Goal: Task Accomplishment & Management: Use online tool/utility

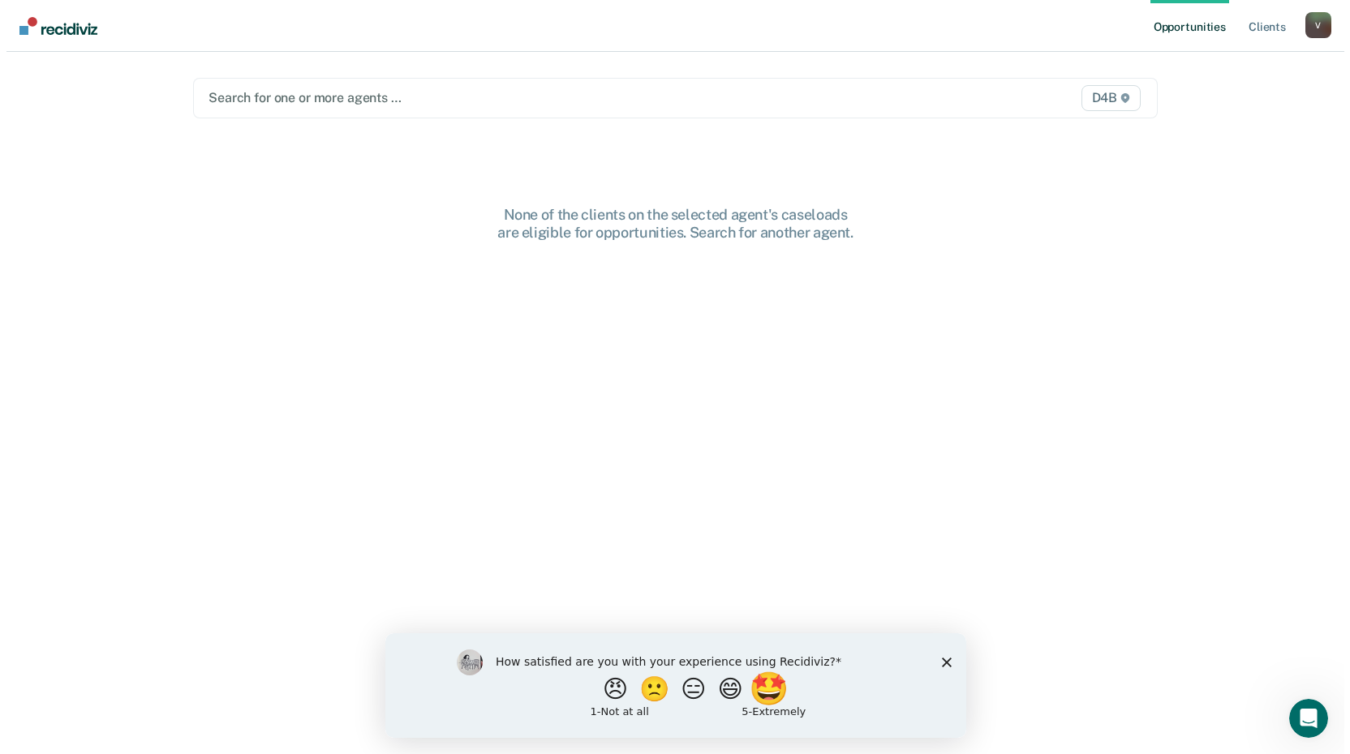
click at [774, 692] on button "🤩" at bounding box center [770, 688] width 44 height 32
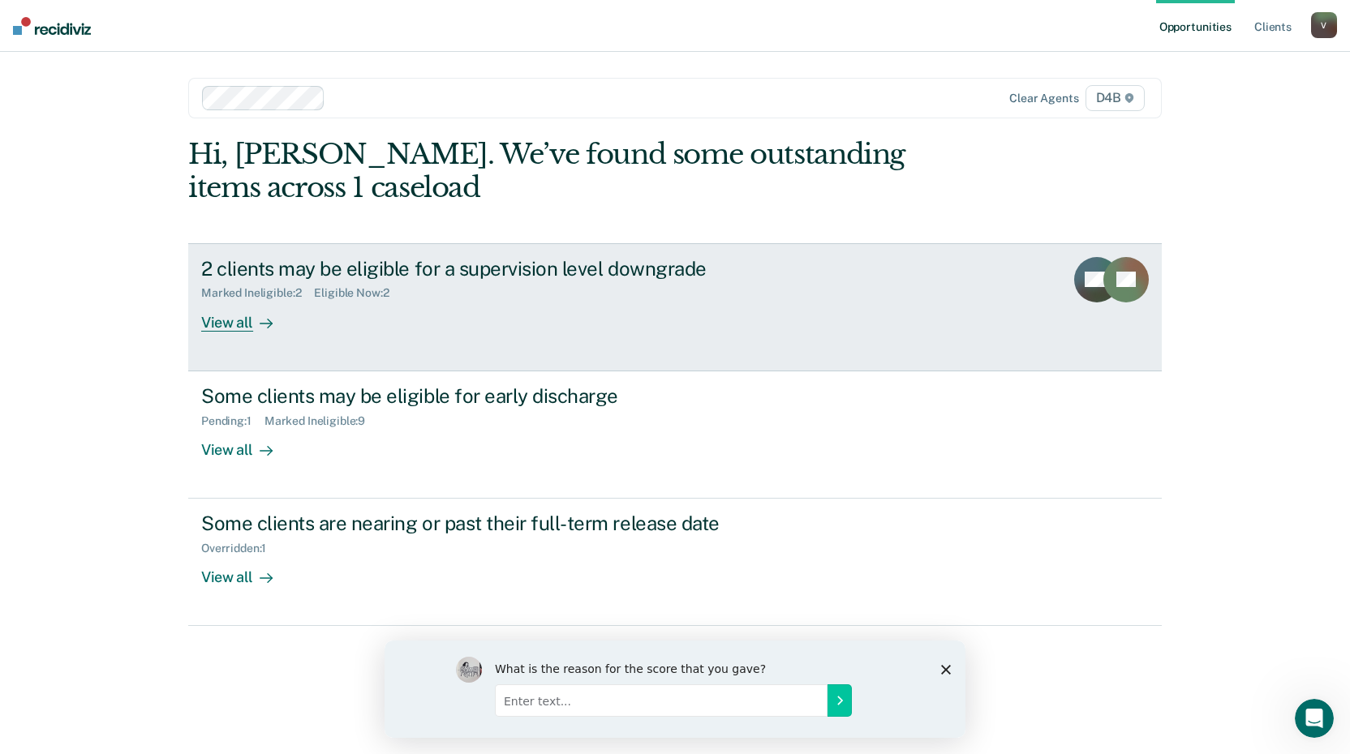
click at [243, 309] on div "View all" at bounding box center [246, 316] width 91 height 32
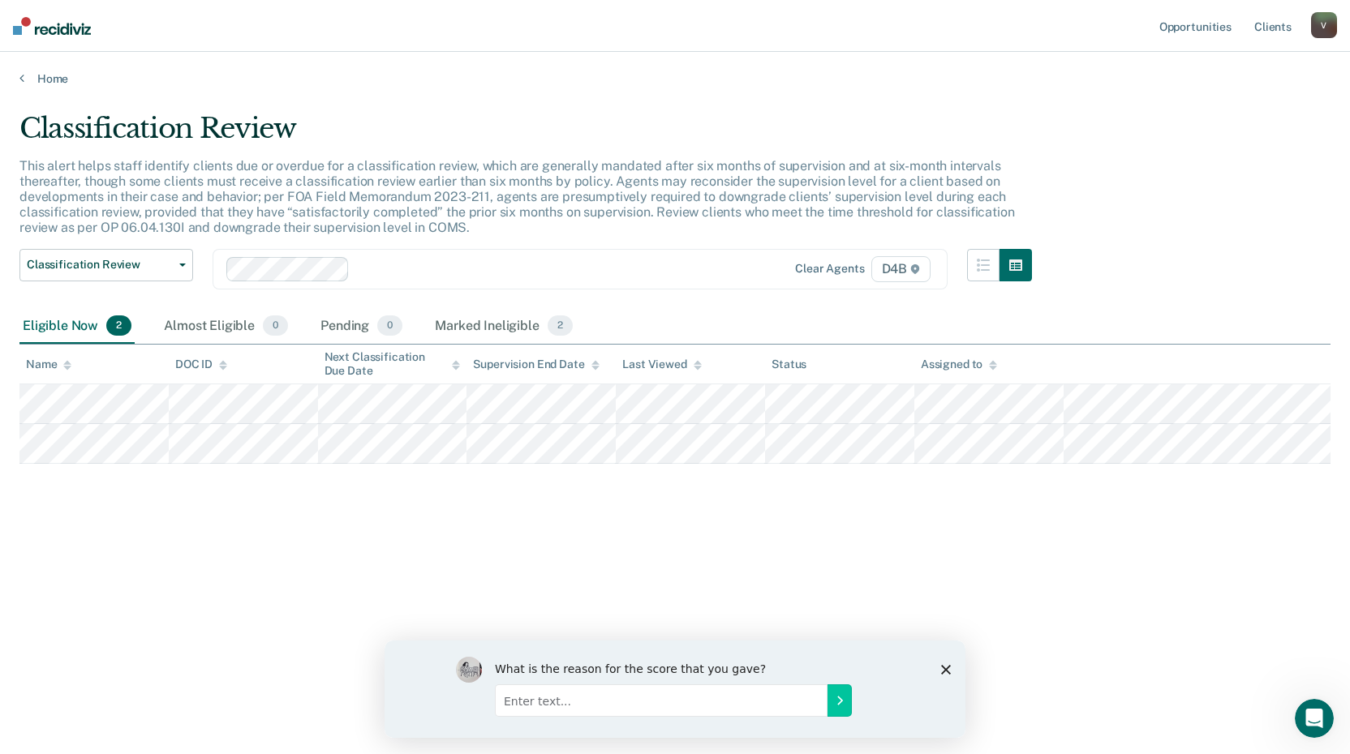
click at [841, 471] on div "Classification Review This alert helps staff identify clients due or overdue fo…" at bounding box center [674, 372] width 1311 height 521
drag, startPoint x: 841, startPoint y: 471, endPoint x: 830, endPoint y: 504, distance: 34.4
click at [830, 504] on div "Classification Review This alert helps staff identify clients due or overdue fo…" at bounding box center [674, 372] width 1311 height 521
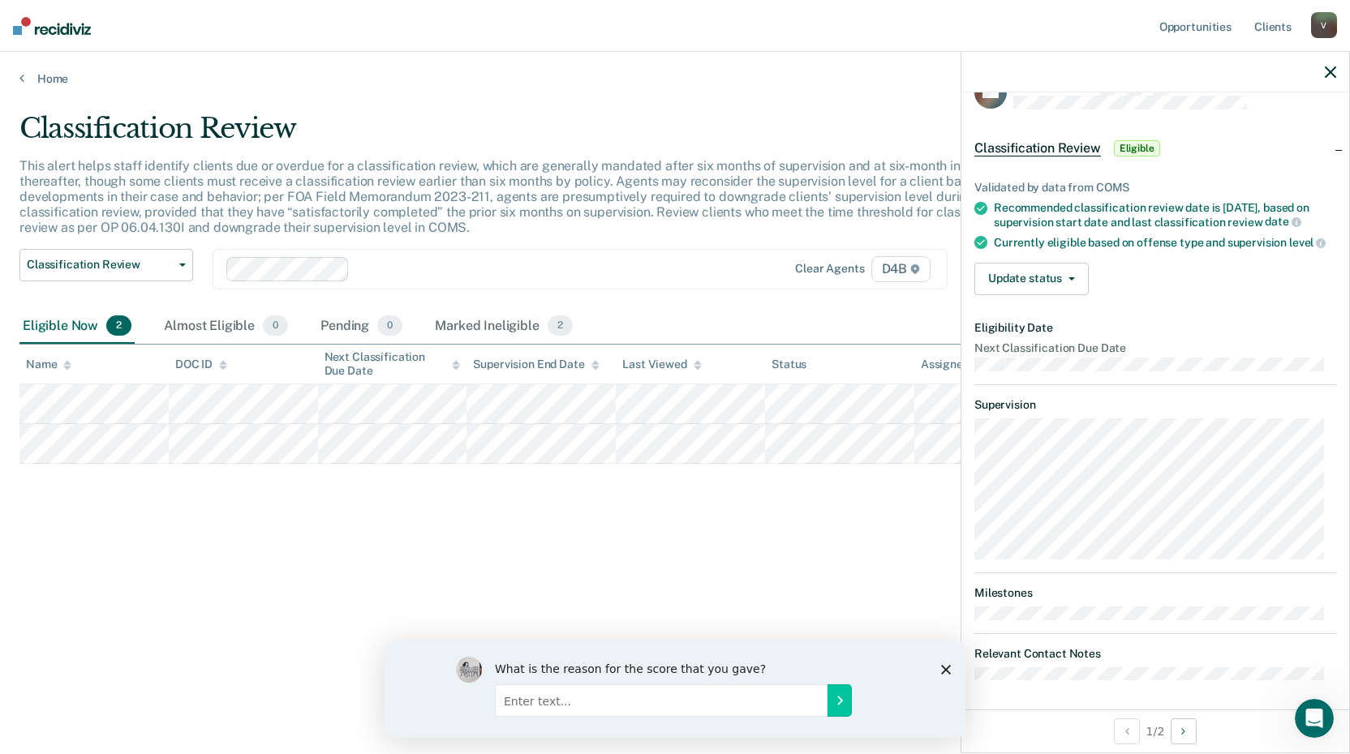
scroll to position [52, 0]
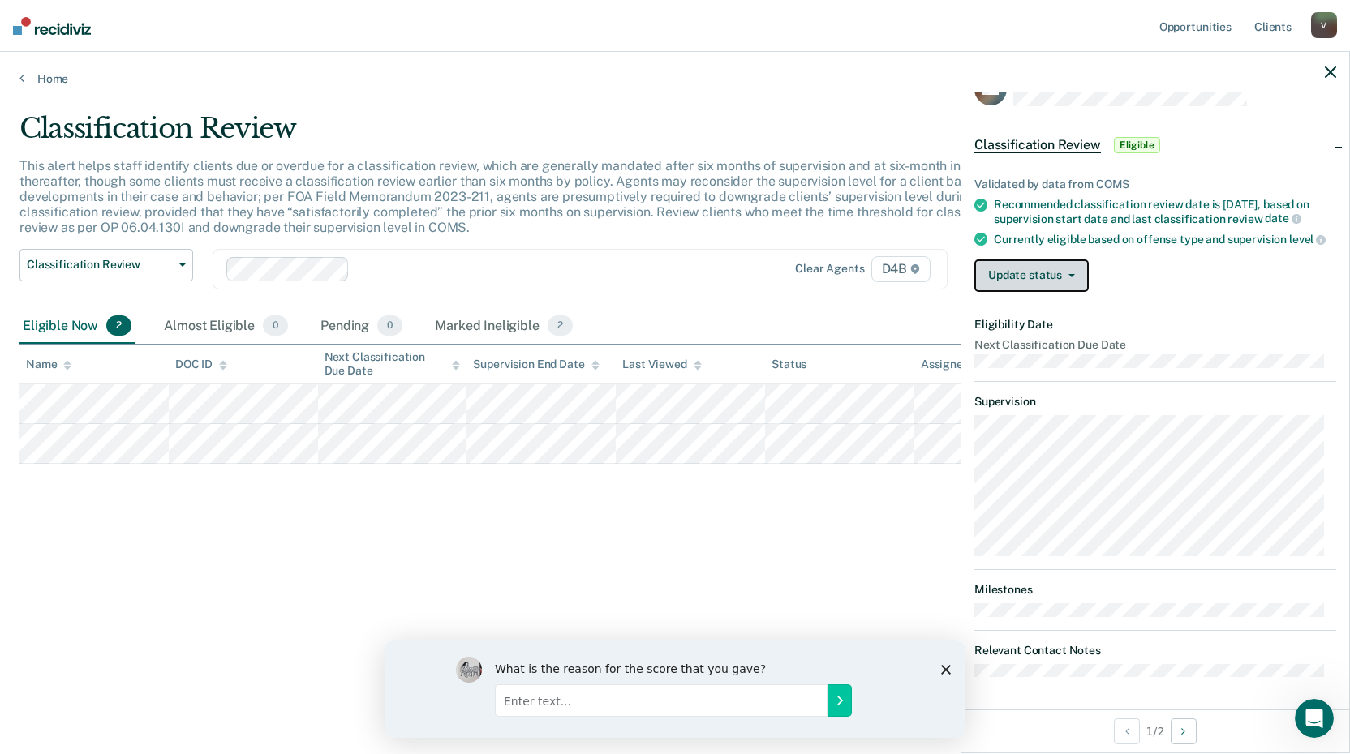
click at [1039, 275] on button "Update status" at bounding box center [1031, 276] width 114 height 32
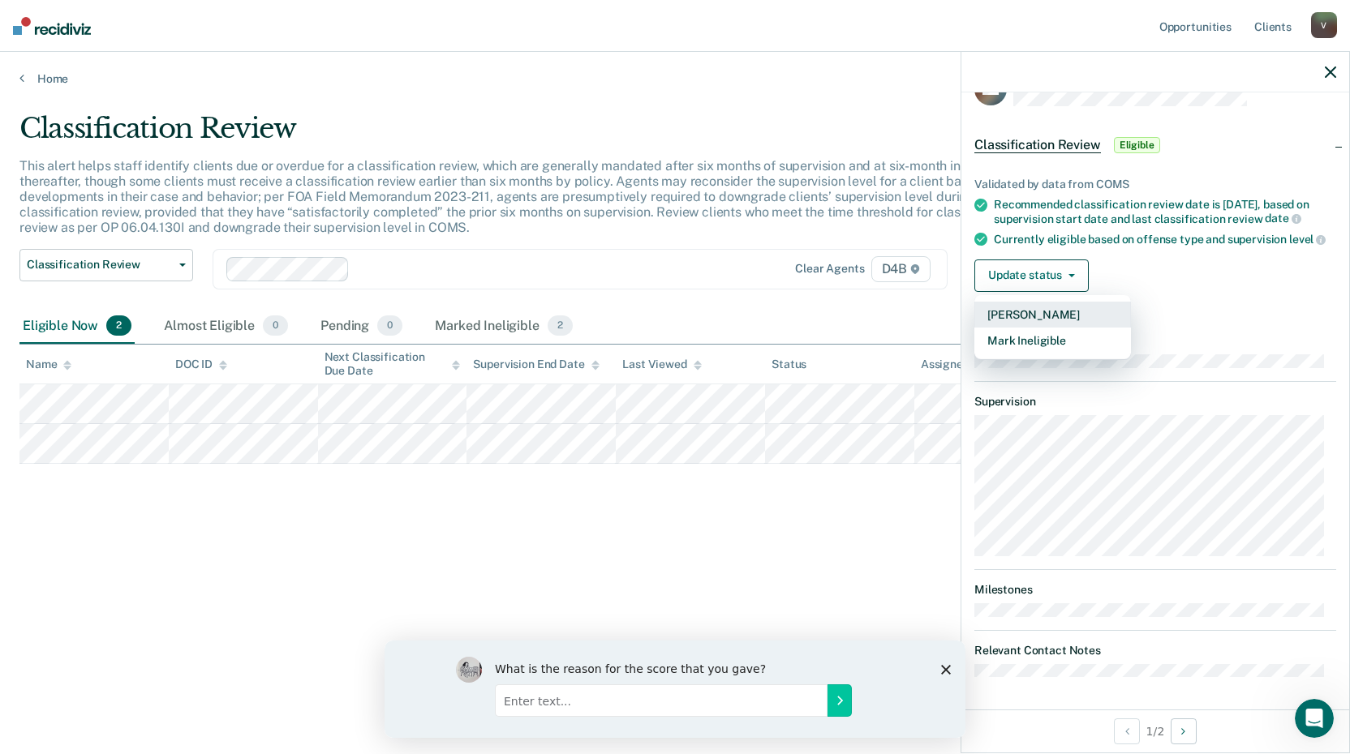
click at [1032, 308] on button "[PERSON_NAME]" at bounding box center [1052, 315] width 157 height 26
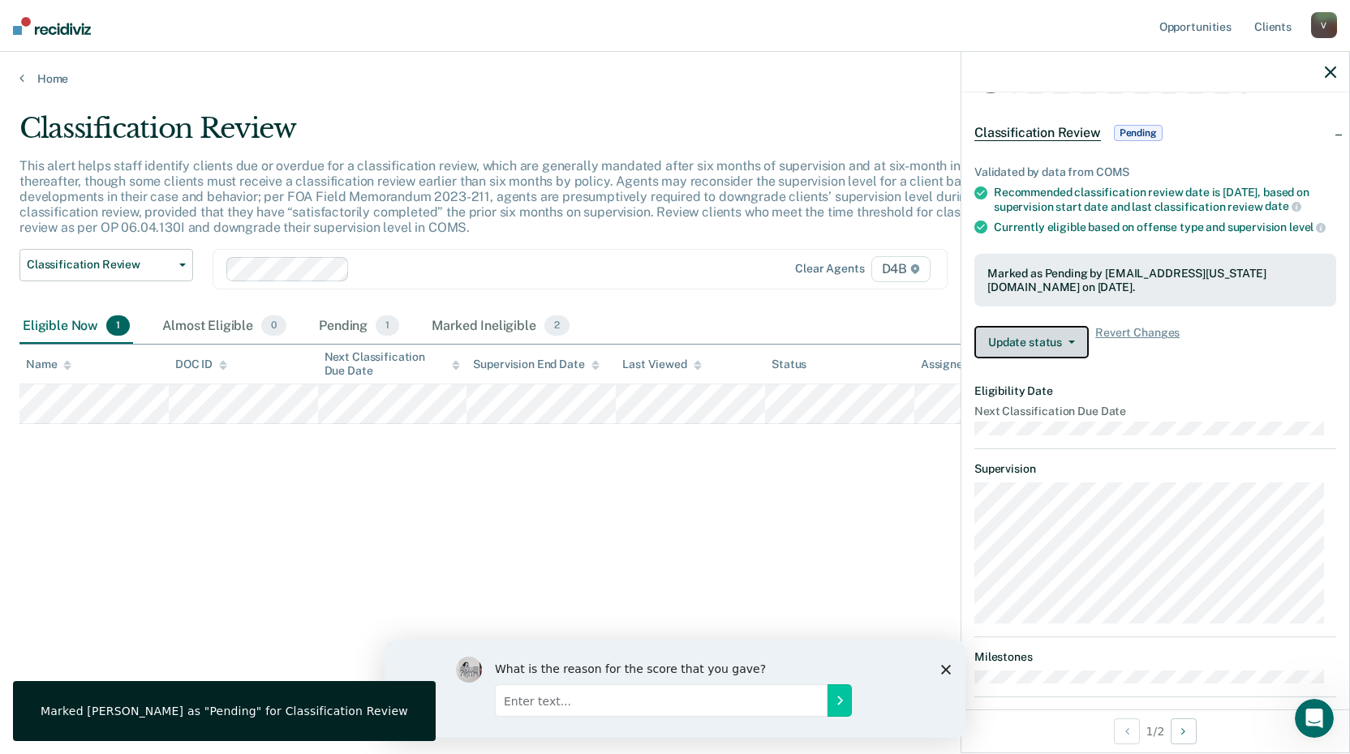
scroll to position [131, 0]
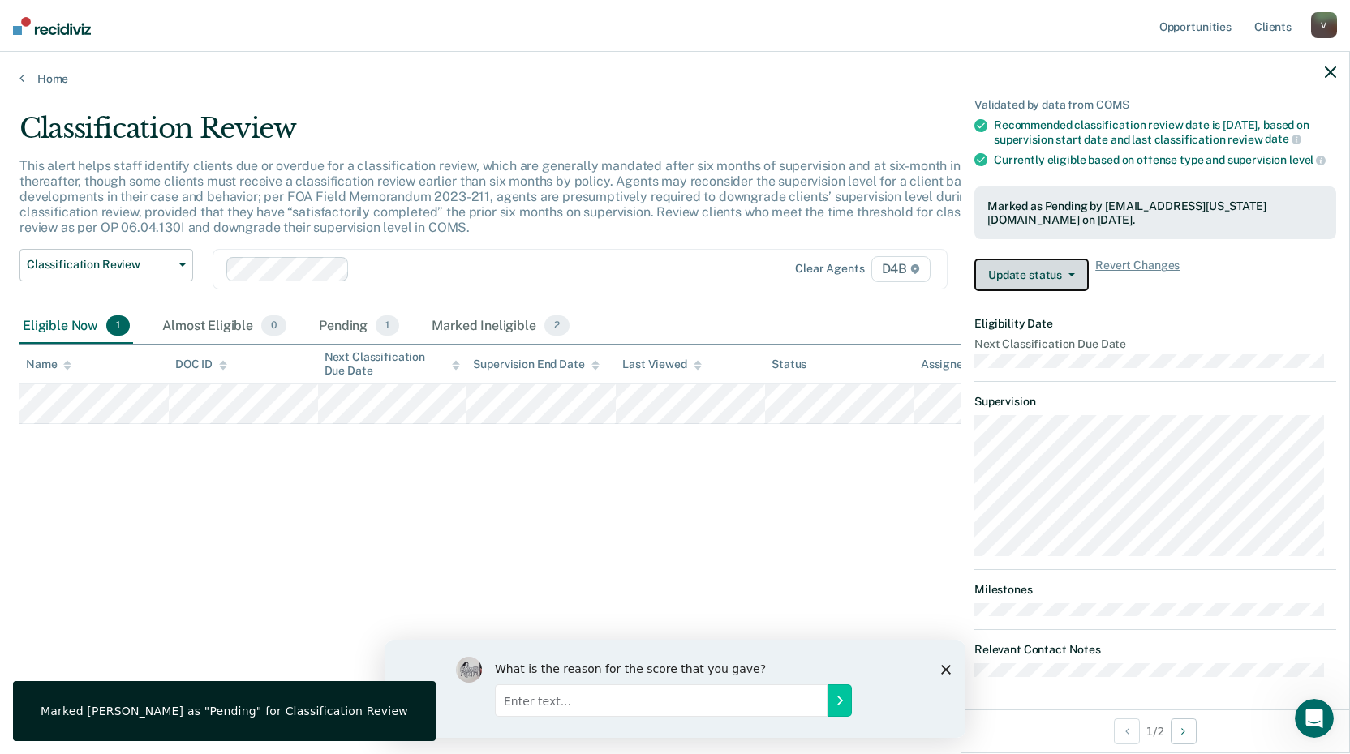
click at [1073, 275] on icon "button" at bounding box center [1071, 274] width 6 height 3
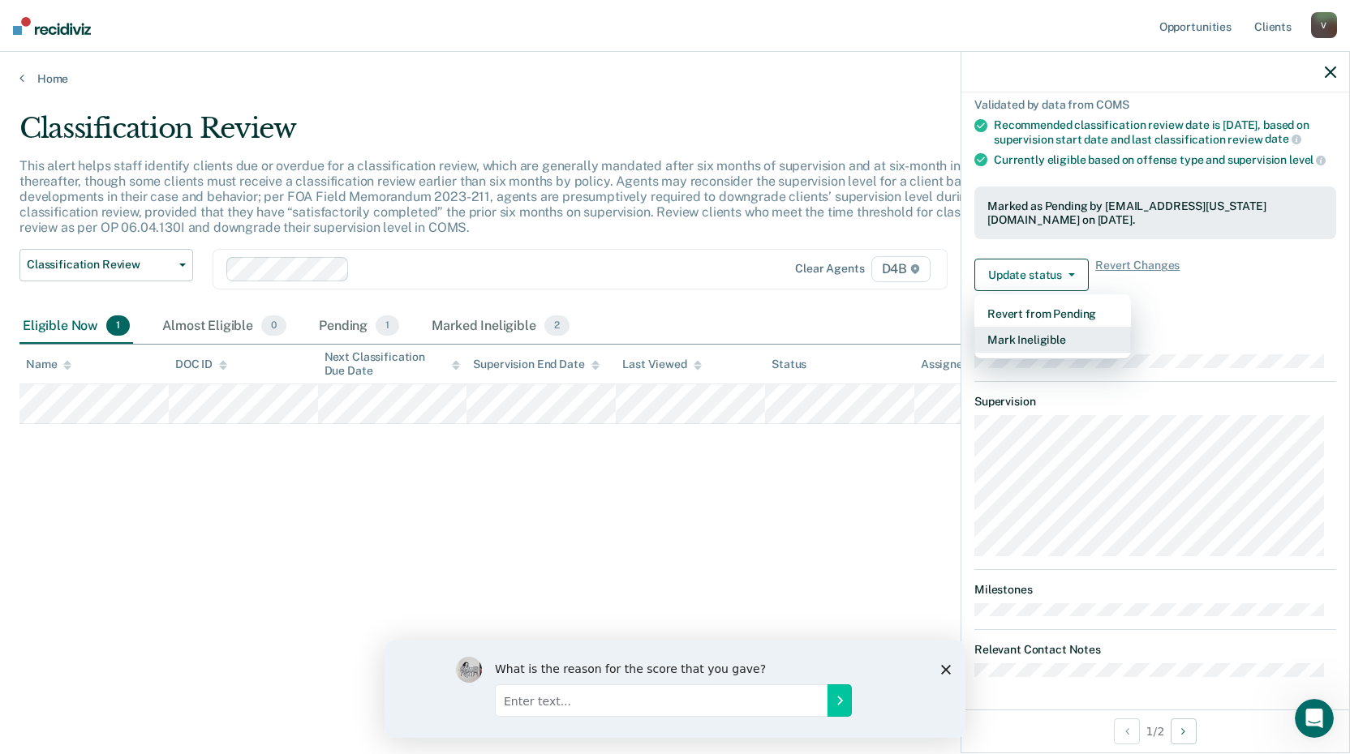
click at [1030, 341] on button "Mark Ineligible" at bounding box center [1052, 340] width 157 height 26
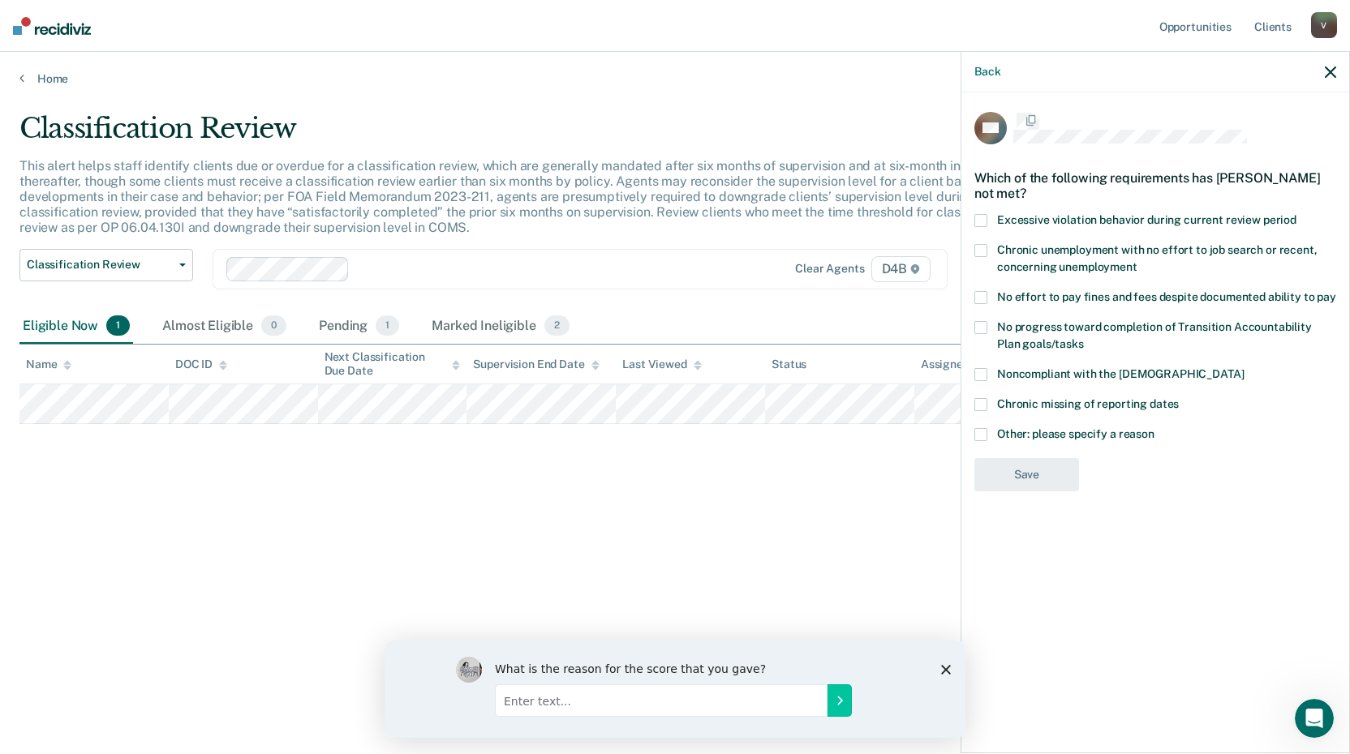
scroll to position [0, 0]
click at [988, 434] on label "Other: please specify a reason" at bounding box center [1155, 438] width 362 height 17
click at [1154, 430] on input "Other: please specify a reason" at bounding box center [1154, 430] width 0 height 0
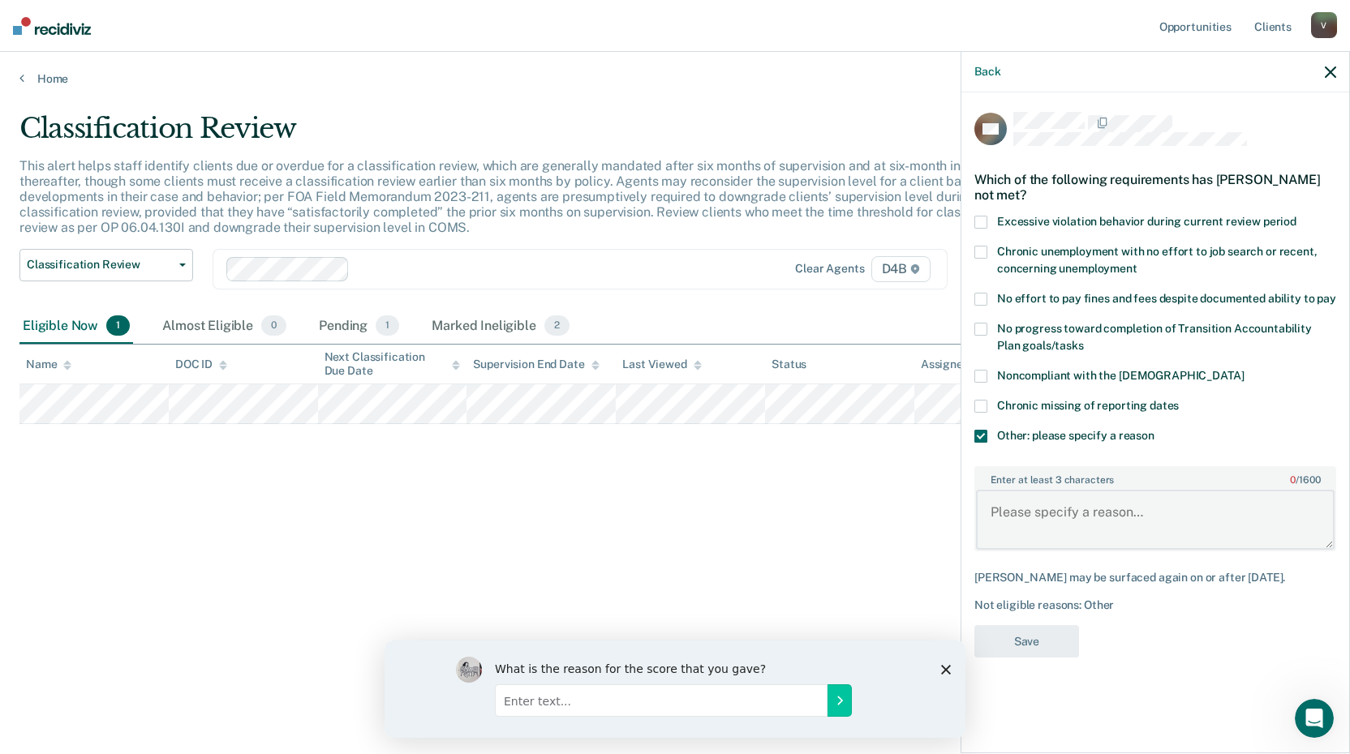
click at [1041, 516] on textarea "Enter at least 3 characters 0 / 1600" at bounding box center [1155, 520] width 358 height 60
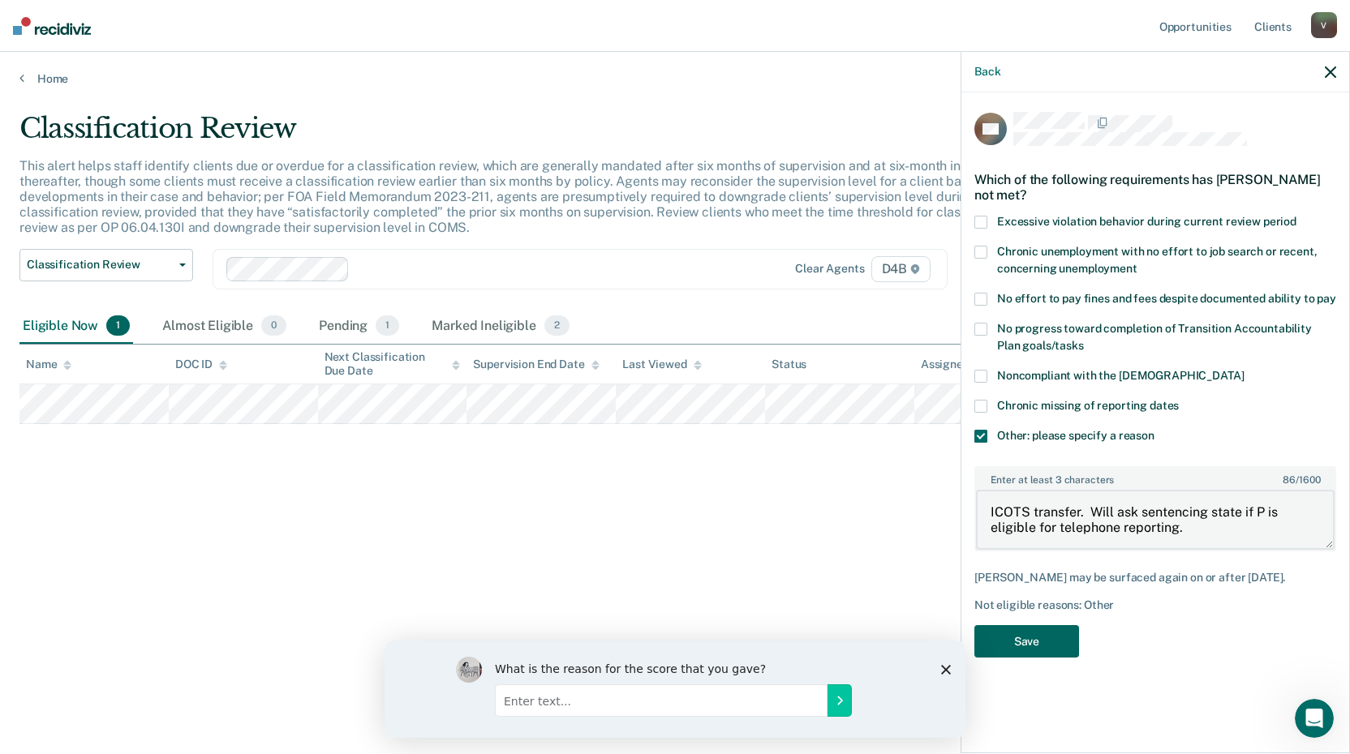
type textarea "ICOTS transfer. Will ask sentencing state if P is eligible for telephone report…"
click at [1042, 638] on button "Save" at bounding box center [1026, 641] width 105 height 33
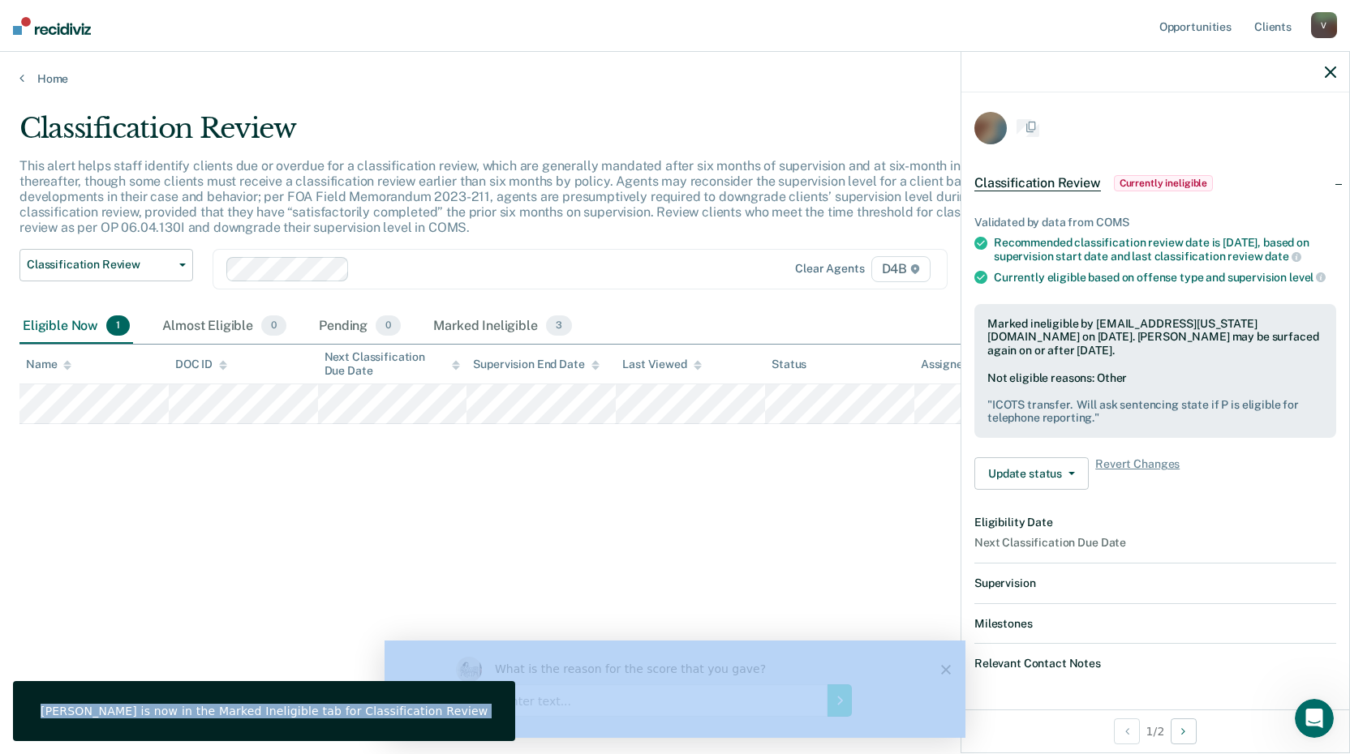
drag, startPoint x: 1200, startPoint y: 530, endPoint x: 947, endPoint y: 500, distance: 255.7
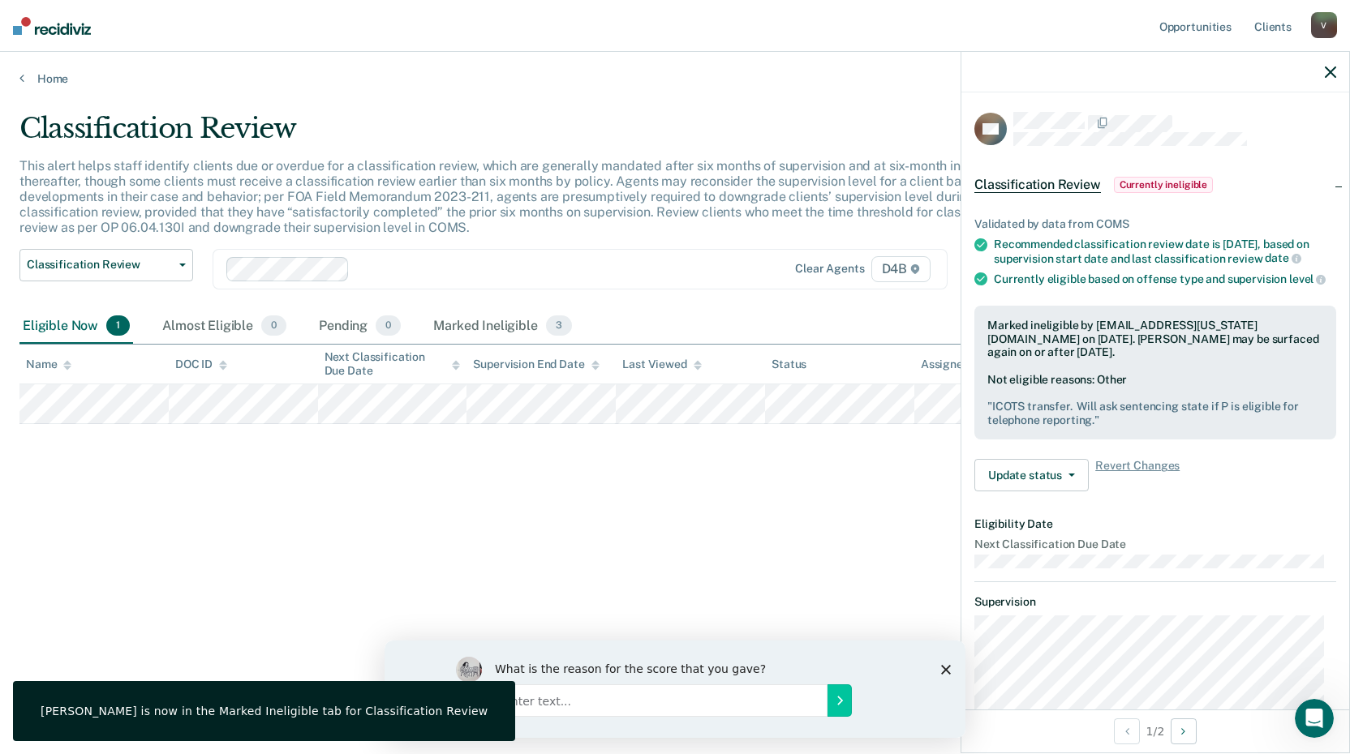
drag, startPoint x: 947, startPoint y: 500, endPoint x: 1110, endPoint y: 439, distance: 174.0
click at [1110, 439] on div "Marked ineligible by [EMAIL_ADDRESS][US_STATE][DOMAIN_NAME] on [DATE]. [PERSON_…" at bounding box center [1155, 373] width 362 height 135
drag, startPoint x: 1090, startPoint y: 432, endPoint x: 994, endPoint y: 416, distance: 97.1
click at [994, 416] on pre "" ICOTS transfer. Will ask sentencing state if P is eligible for telephone repo…" at bounding box center [1155, 414] width 336 height 28
drag, startPoint x: 994, startPoint y: 416, endPoint x: 1008, endPoint y: 416, distance: 13.8
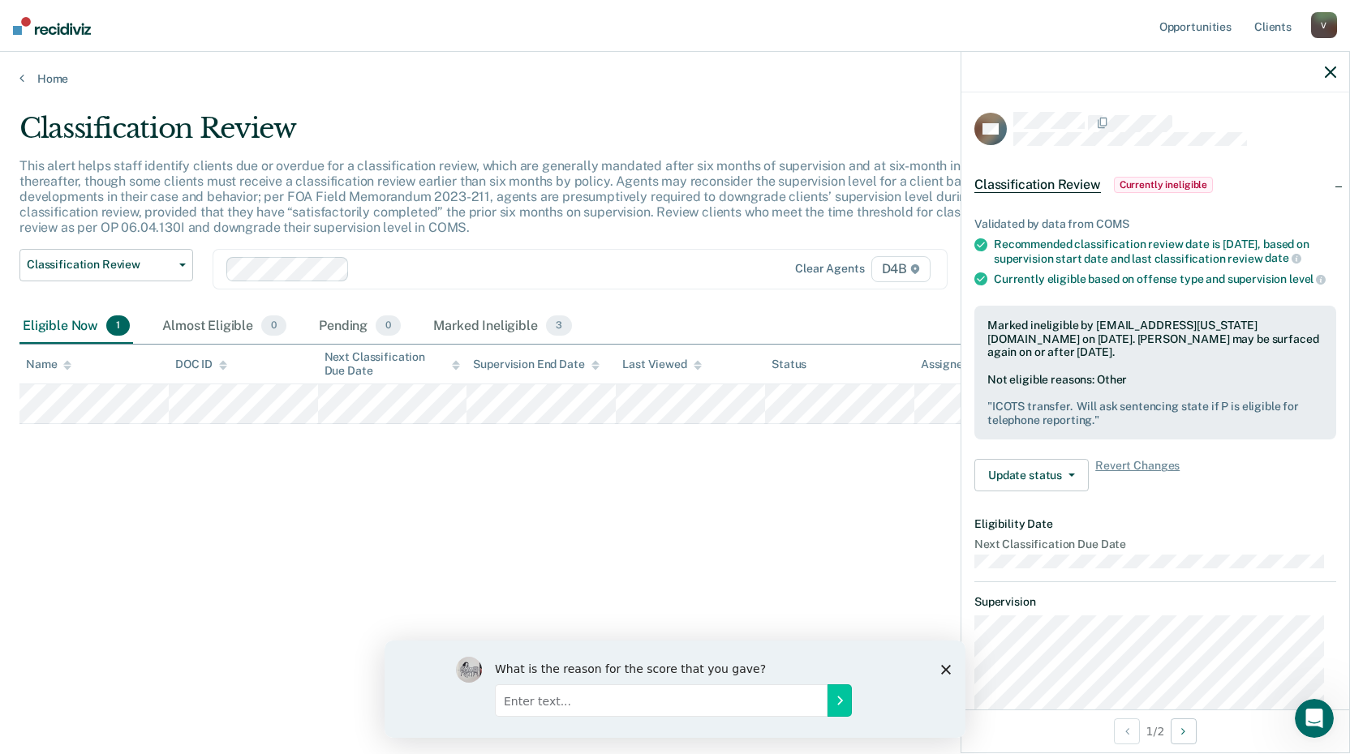
drag, startPoint x: 1008, startPoint y: 416, endPoint x: 1002, endPoint y: 389, distance: 28.2
click at [1002, 389] on div "Not eligible reasons: Other " ICOTS transfer. Will ask sentencing state if P is…" at bounding box center [1155, 400] width 336 height 54
drag, startPoint x: 1091, startPoint y: 431, endPoint x: 991, endPoint y: 416, distance: 100.8
click at [991, 416] on pre "" ICOTS transfer. Will ask sentencing state if P is eligible for telephone repo…" at bounding box center [1155, 414] width 336 height 28
drag, startPoint x: 991, startPoint y: 416, endPoint x: 1029, endPoint y: 427, distance: 39.8
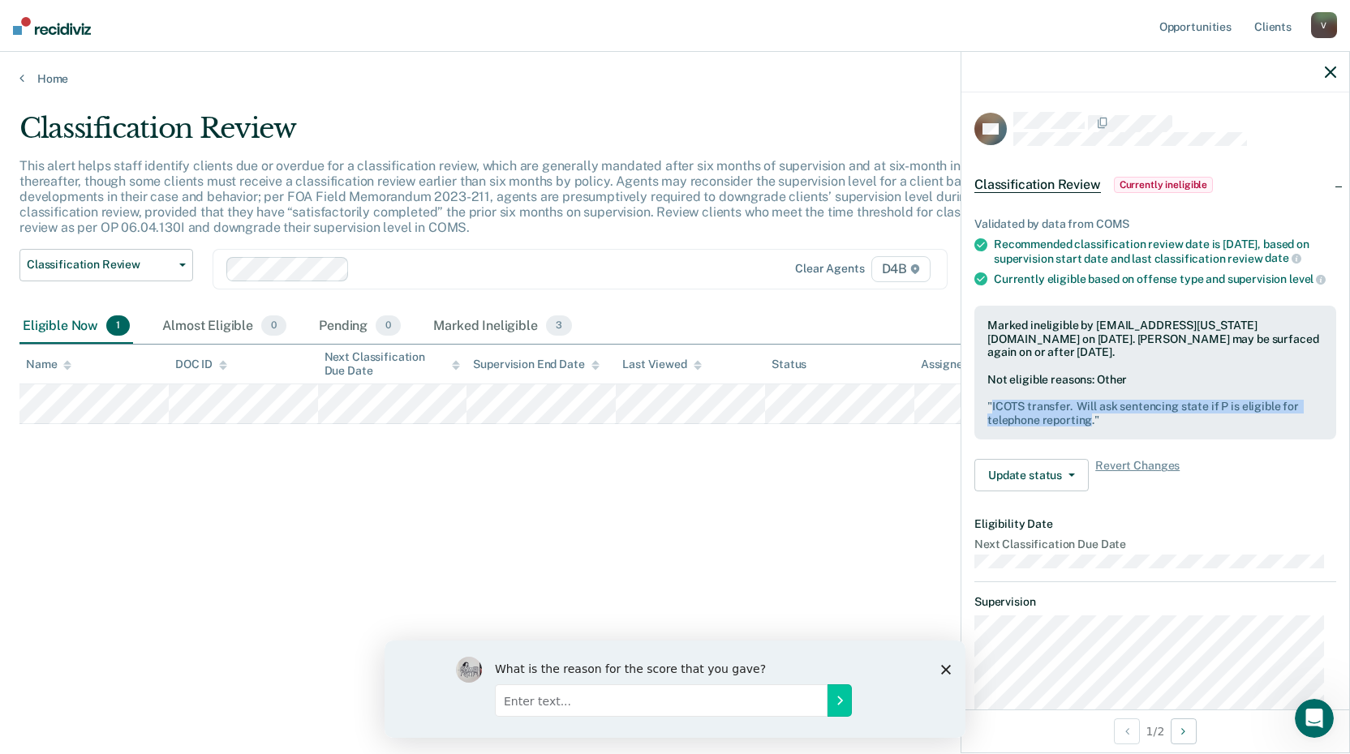
copy pre "ICOTS transfer. Will ask sentencing state if P is eligible for telephone report…"
click at [650, 500] on div "Classification Review This alert helps staff identify clients due or overdue fo…" at bounding box center [674, 372] width 1311 height 521
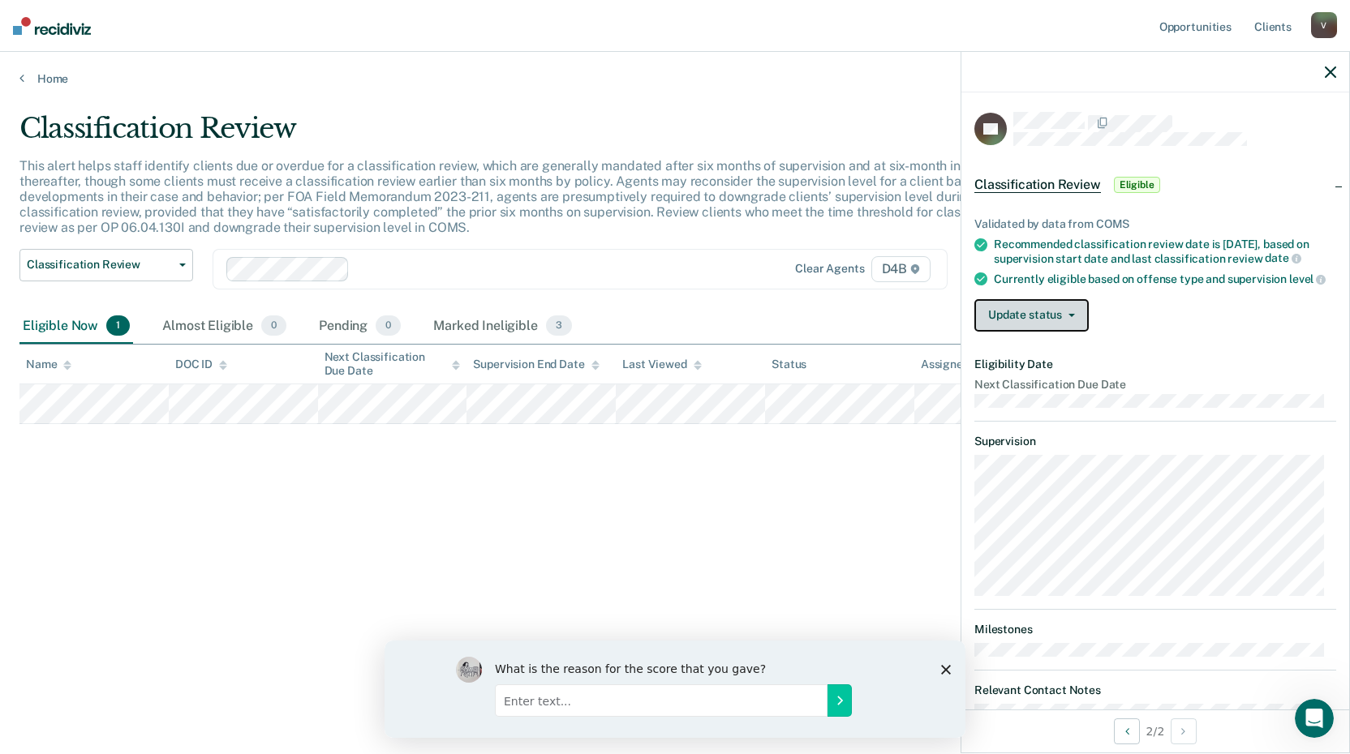
click at [1041, 324] on button "Update status" at bounding box center [1031, 315] width 114 height 32
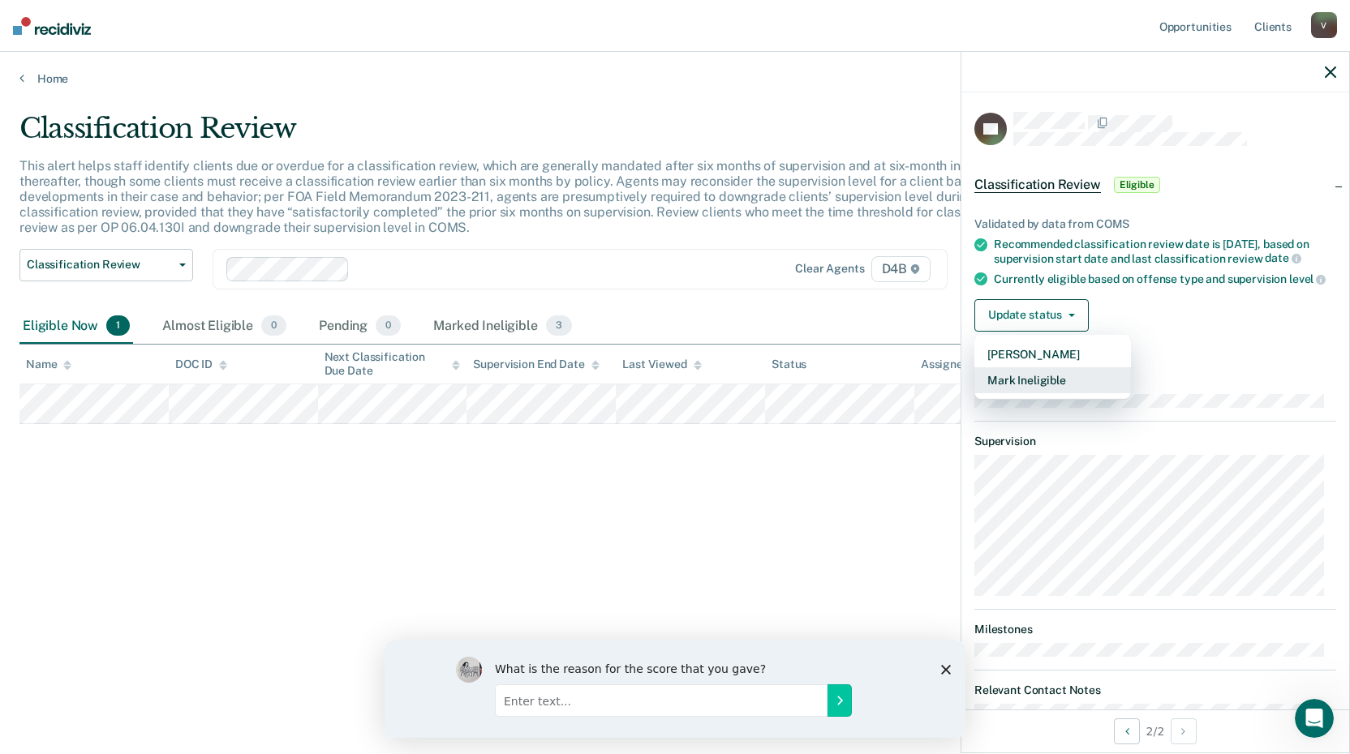
click at [1022, 384] on button "Mark Ineligible" at bounding box center [1052, 380] width 157 height 26
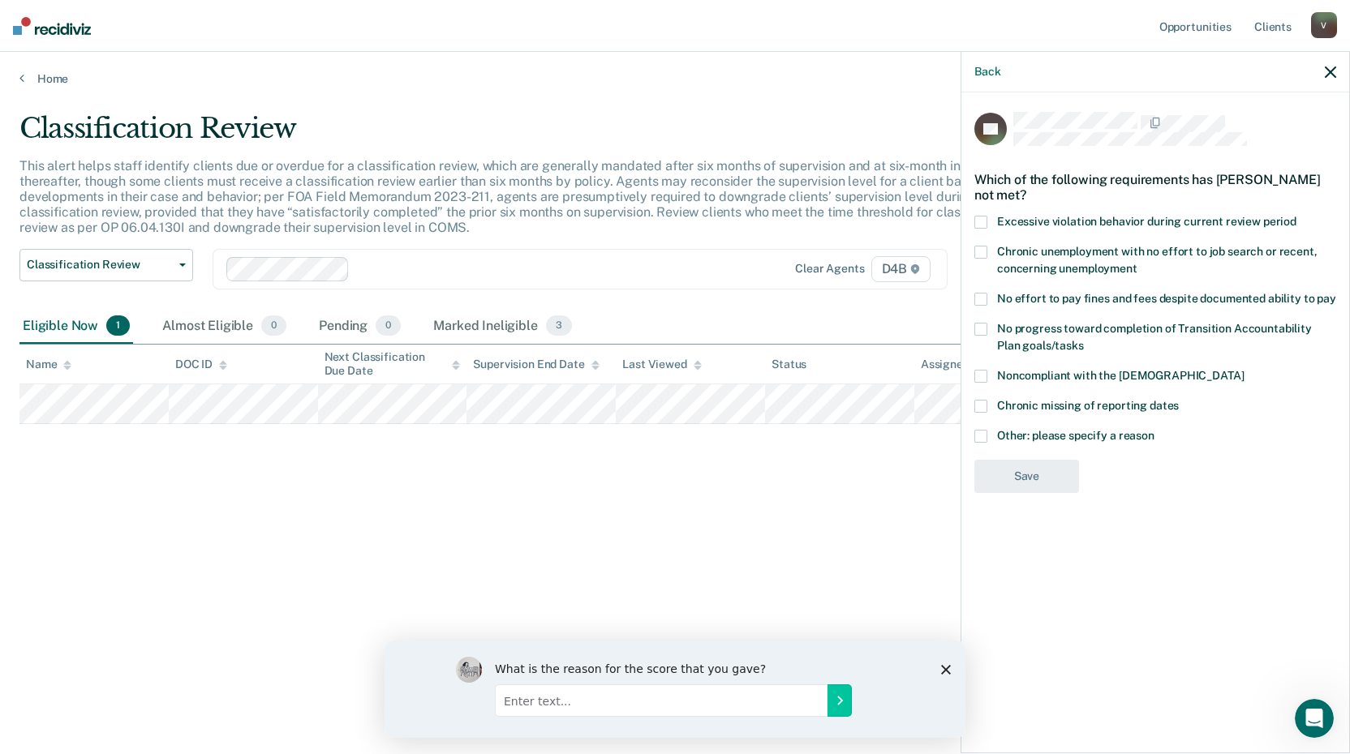
click at [979, 427] on div "Chronic missing of reporting dates" at bounding box center [1155, 415] width 362 height 30
click at [986, 440] on span at bounding box center [980, 436] width 13 height 13
click at [1154, 430] on input "Other: please specify a reason" at bounding box center [1154, 430] width 0 height 0
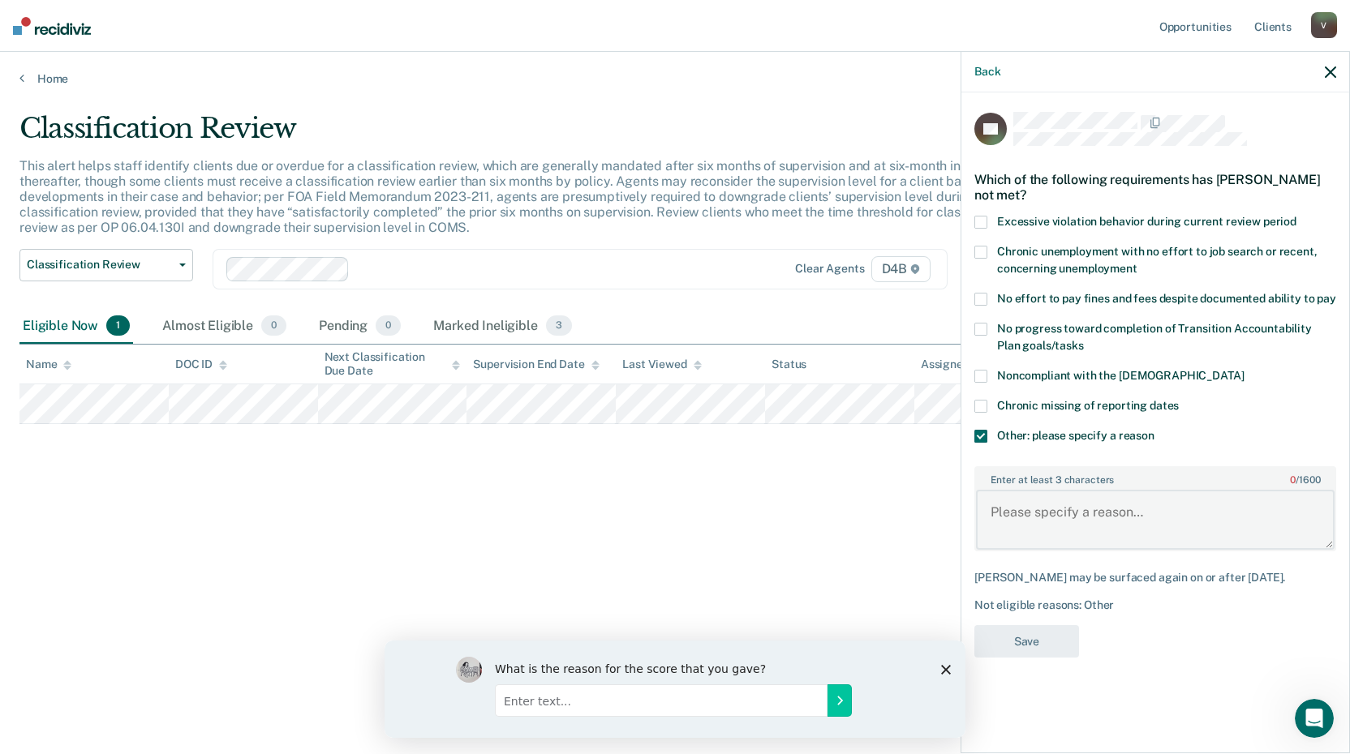
click at [1038, 508] on textarea "Enter at least 3 characters 0 / 1600" at bounding box center [1155, 520] width 358 height 60
paste textarea "ICOTS transfer. Will ask sentencing state if P is eligible for telephone report…"
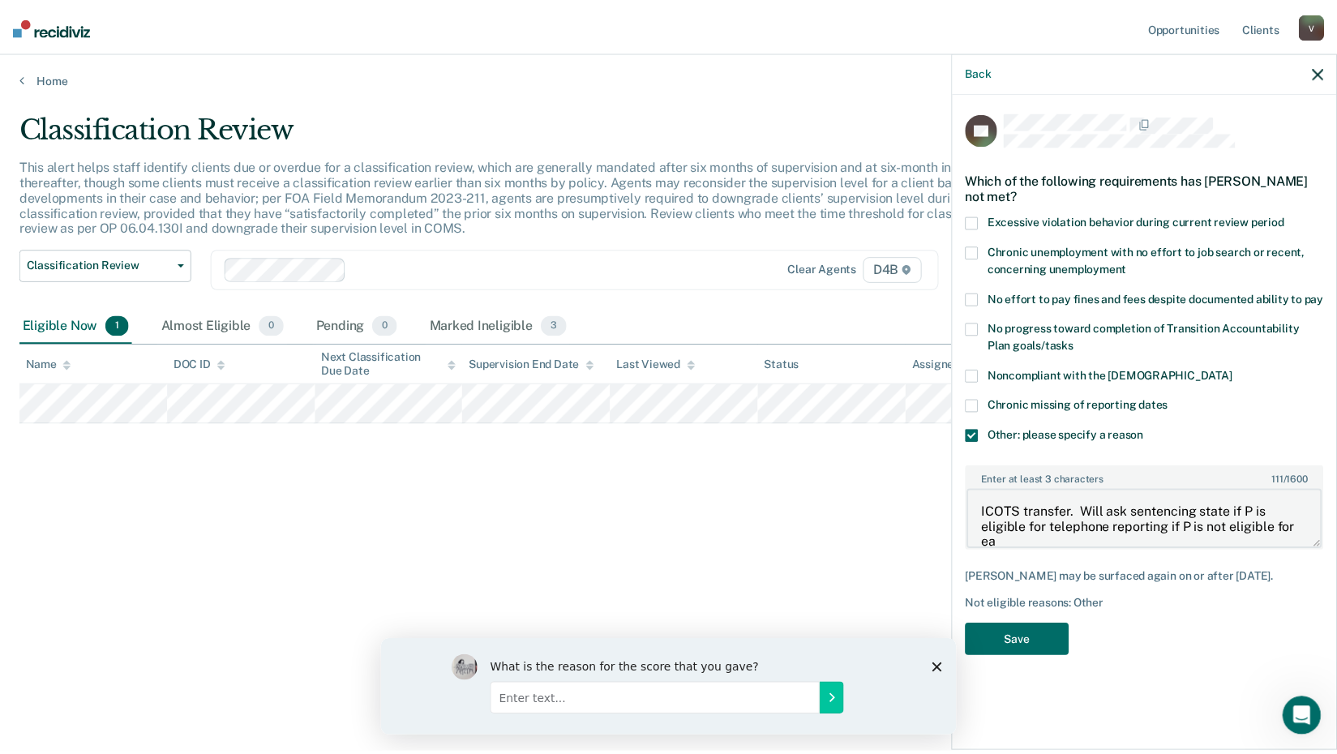
scroll to position [2, 0]
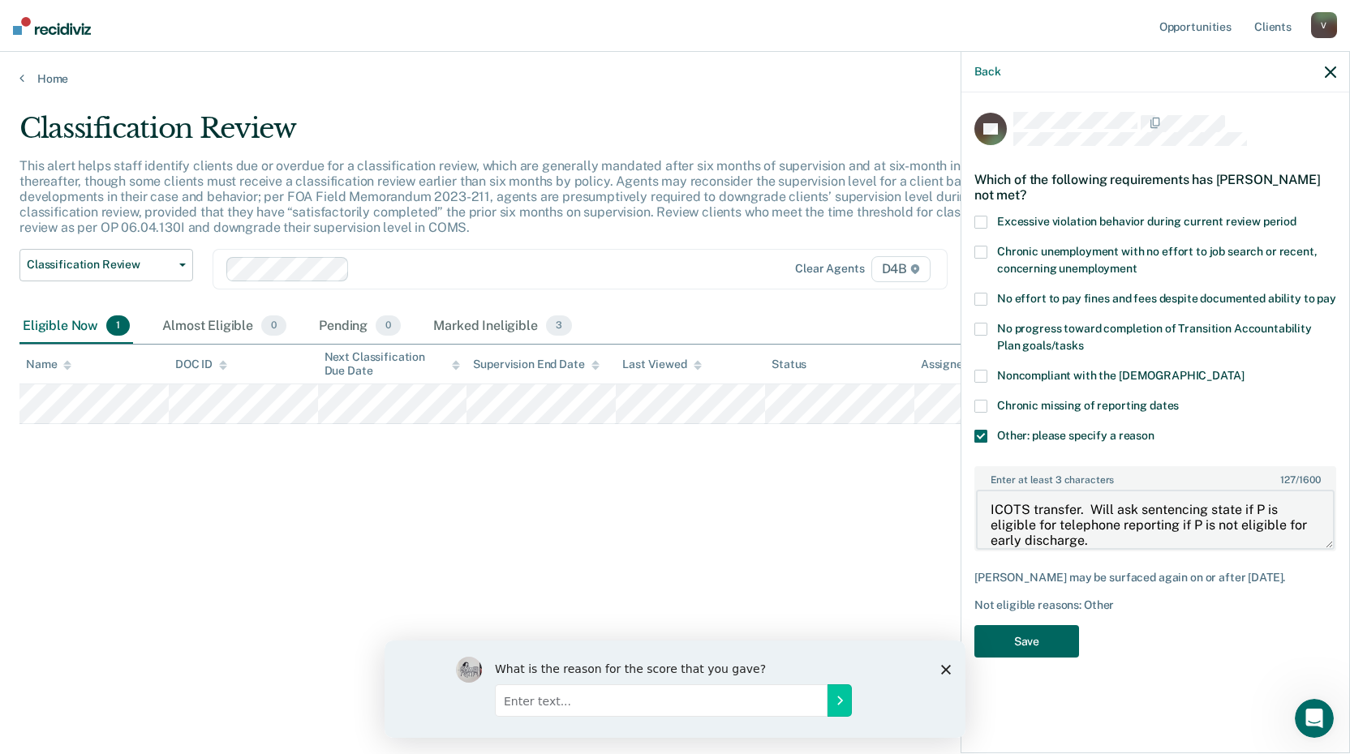
type textarea "ICOTS transfer. Will ask sentencing state if P is eligible for telephone report…"
click at [1039, 641] on button "Save" at bounding box center [1026, 641] width 105 height 33
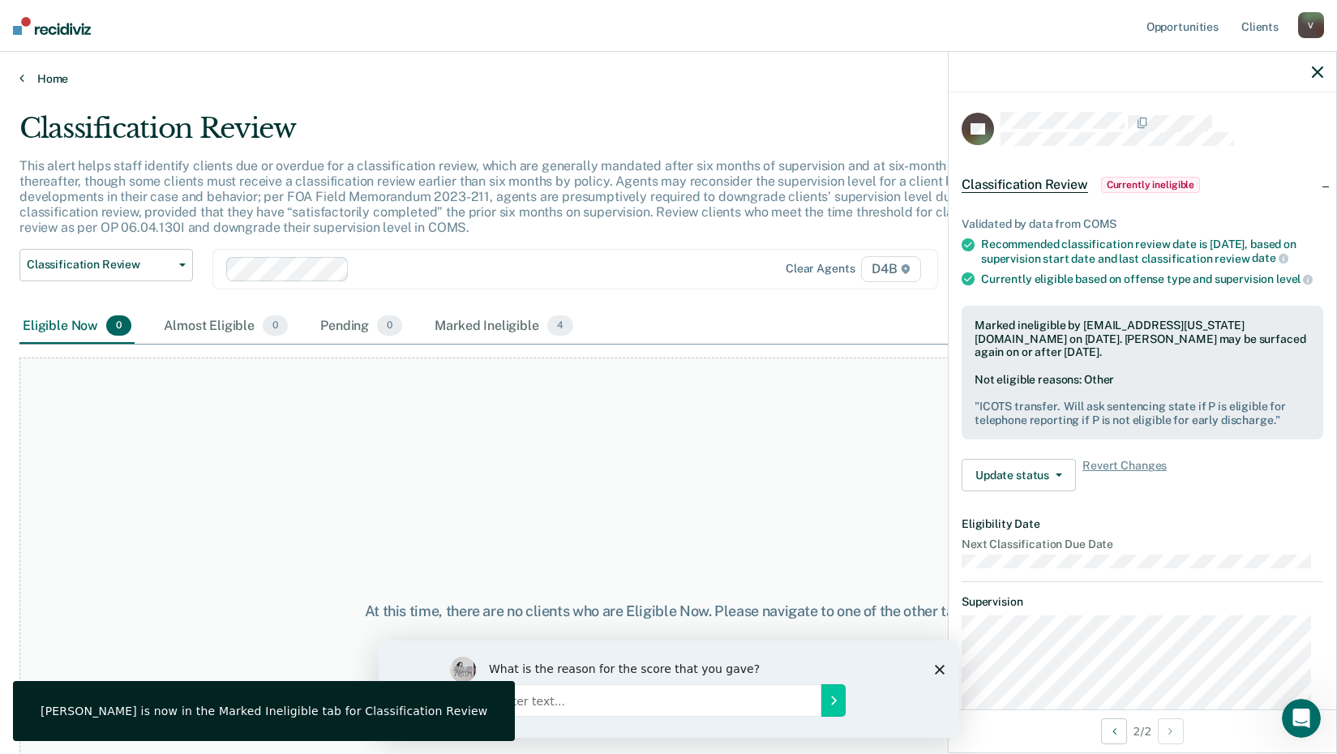
click at [52, 79] on link "Home" at bounding box center [668, 78] width 1299 height 15
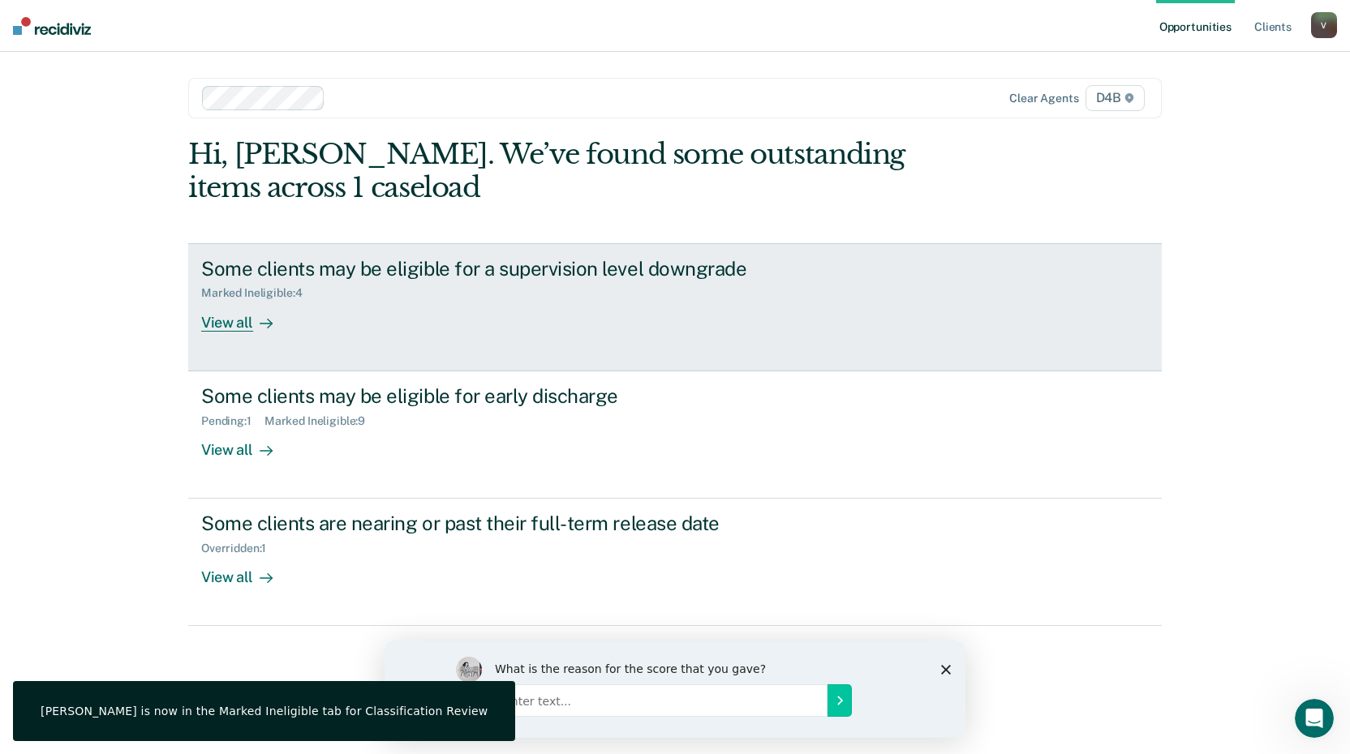
click at [235, 336] on link "Some clients may be eligible for a supervision level downgrade Marked Ineligibl…" at bounding box center [674, 307] width 973 height 128
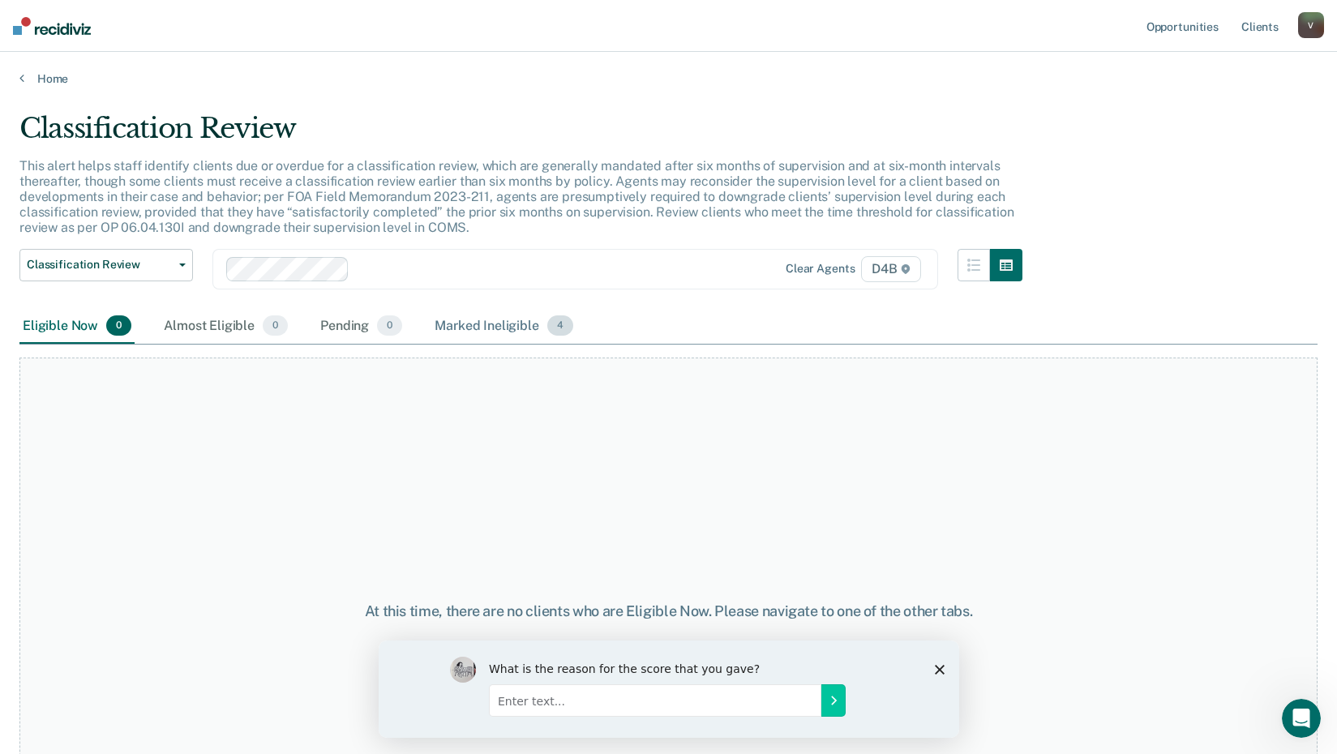
click at [497, 326] on div "Marked Ineligible 4" at bounding box center [503, 327] width 145 height 36
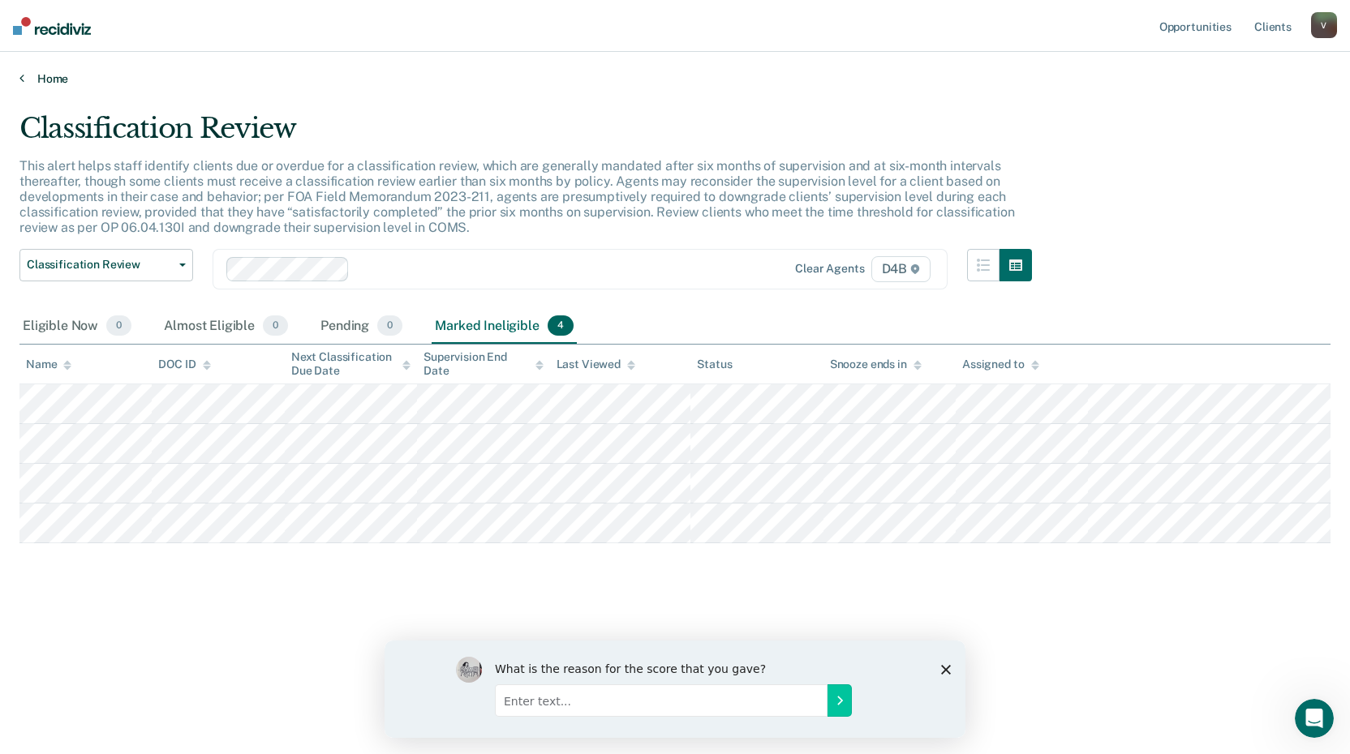
click at [37, 74] on link "Home" at bounding box center [674, 78] width 1311 height 15
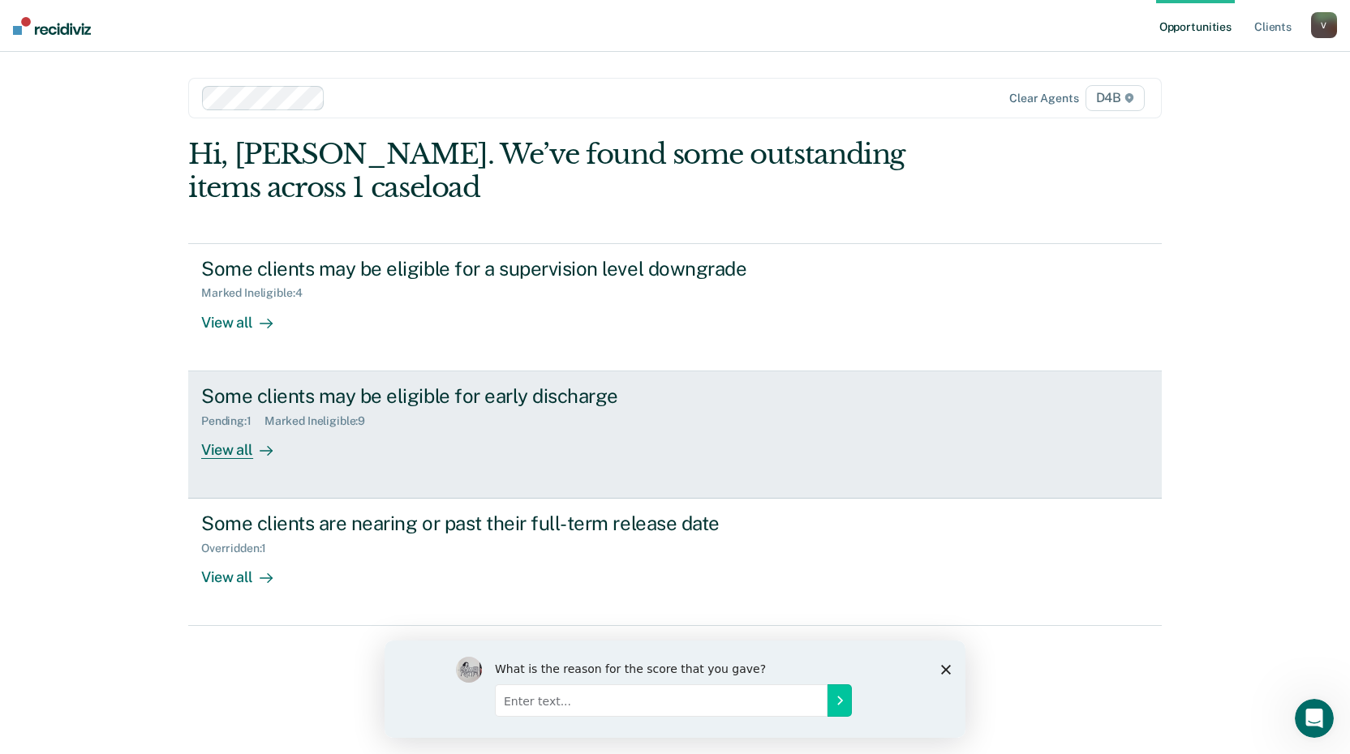
click at [217, 444] on div "View all" at bounding box center [246, 443] width 91 height 32
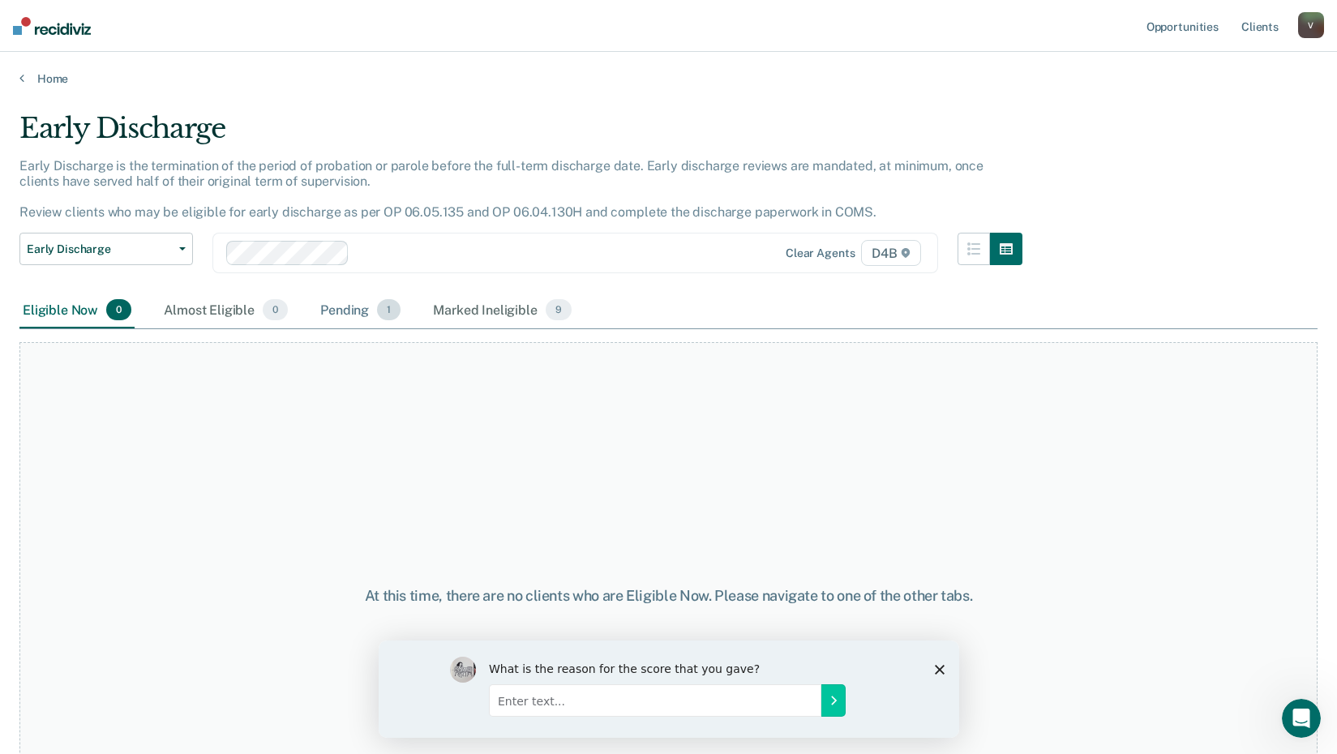
click at [352, 309] on div "Pending 1" at bounding box center [360, 311] width 87 height 36
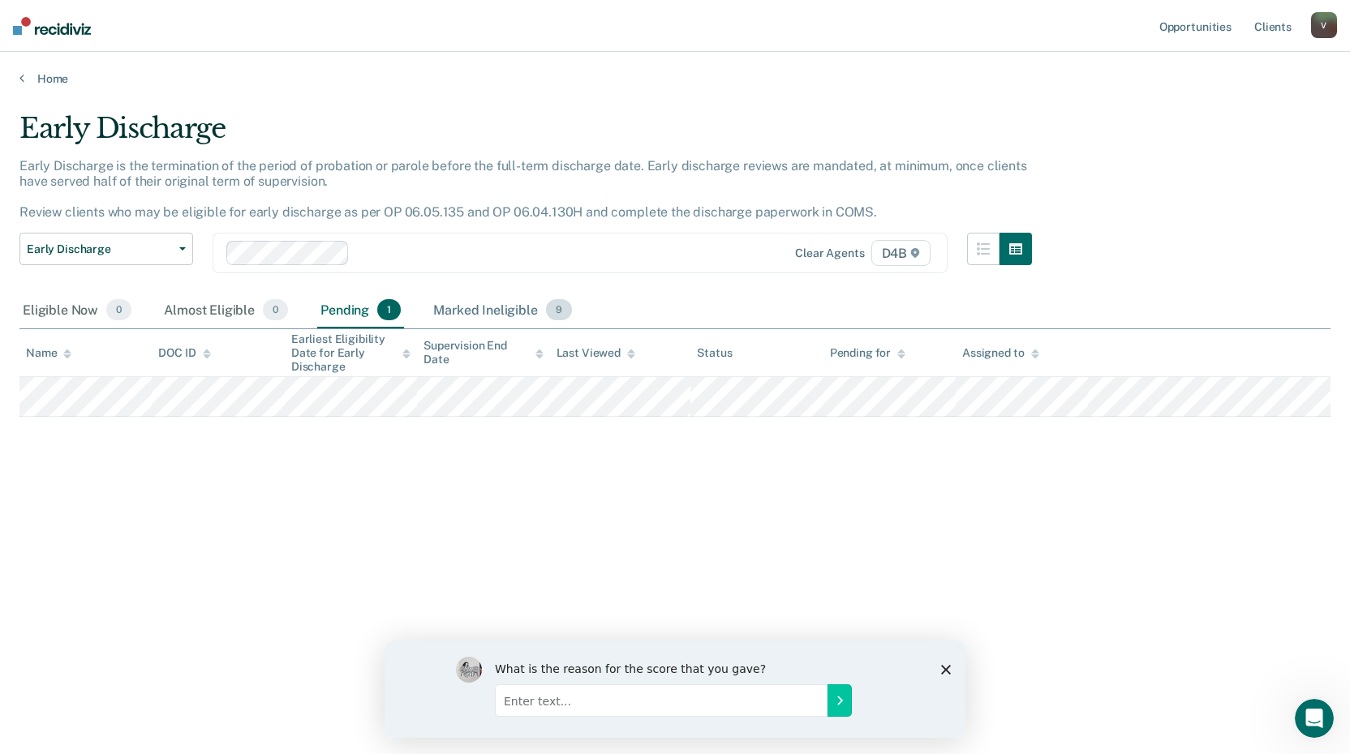
click at [500, 308] on div "Marked Ineligible 9" at bounding box center [502, 311] width 145 height 36
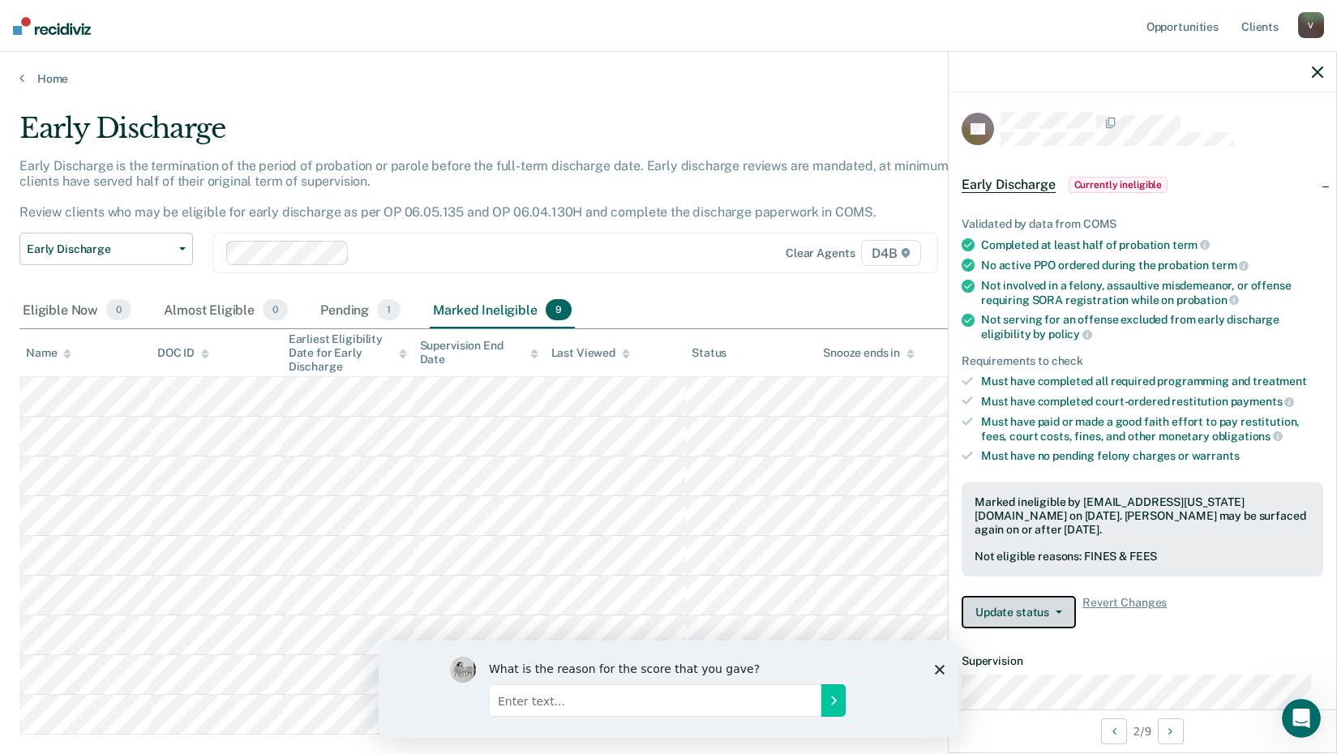
click at [1010, 606] on button "Update status" at bounding box center [1019, 612] width 114 height 32
click at [1020, 648] on button "[PERSON_NAME]" at bounding box center [1040, 651] width 157 height 26
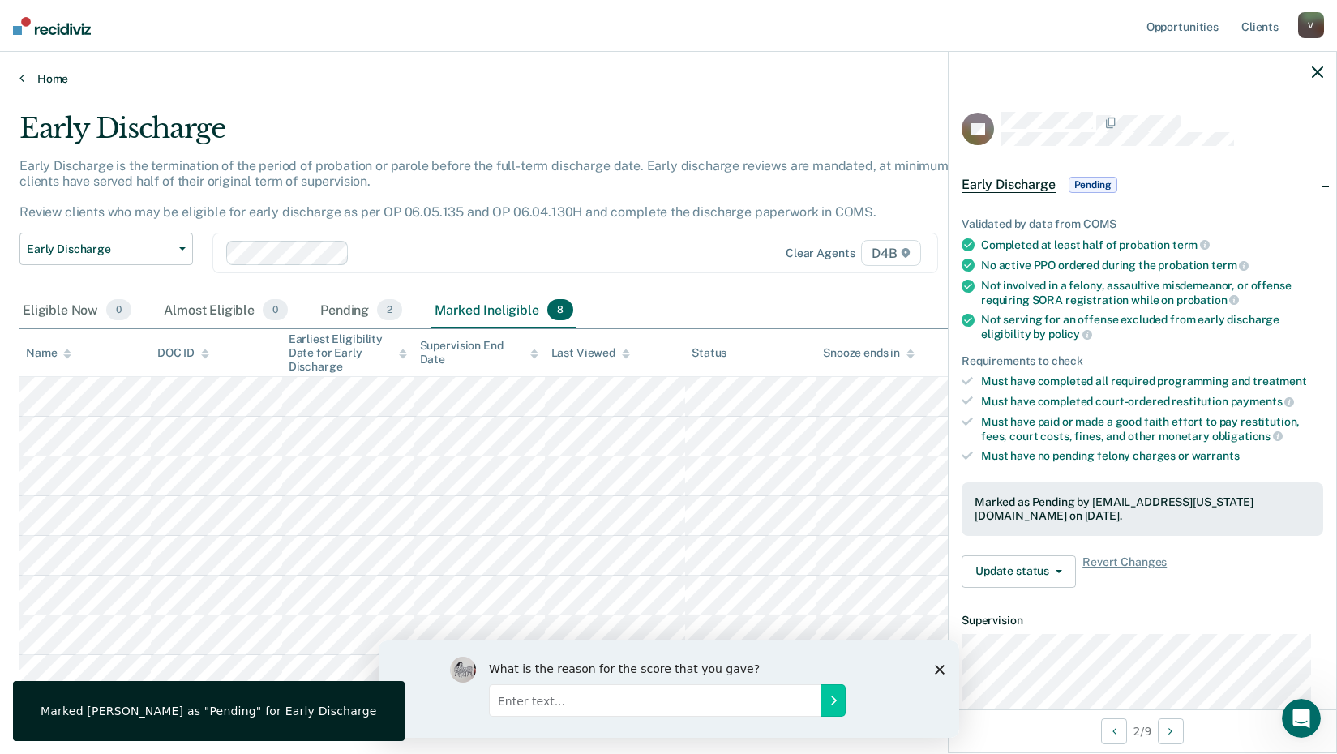
click at [56, 76] on link "Home" at bounding box center [668, 78] width 1299 height 15
